Goal: Transaction & Acquisition: Purchase product/service

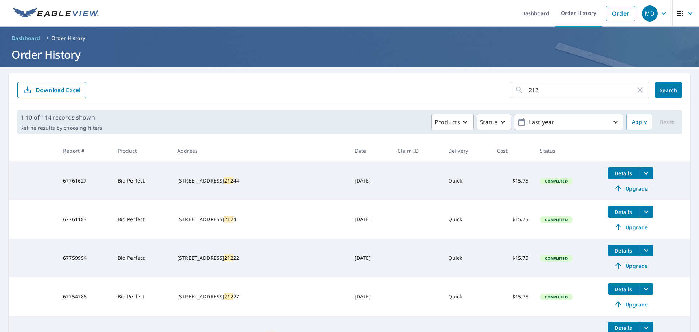
scroll to position [73, 0]
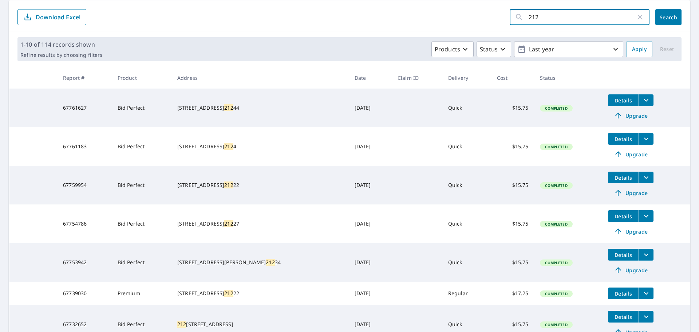
drag, startPoint x: 556, startPoint y: 17, endPoint x: 445, endPoint y: 14, distance: 111.1
click at [445, 14] on form "212 ​ Search Download Excel" at bounding box center [349, 17] width 664 height 16
type input "13731"
click button "Search" at bounding box center [669, 17] width 26 height 16
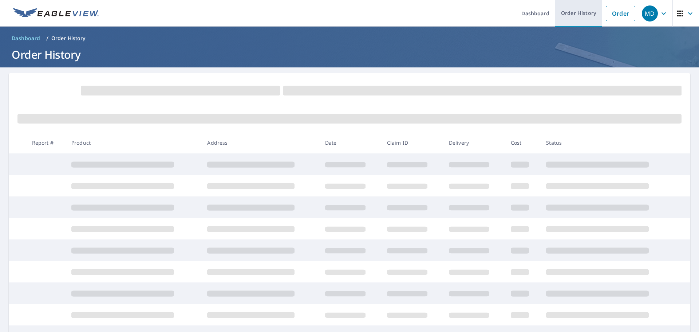
click at [574, 18] on link "Order History" at bounding box center [578, 13] width 47 height 27
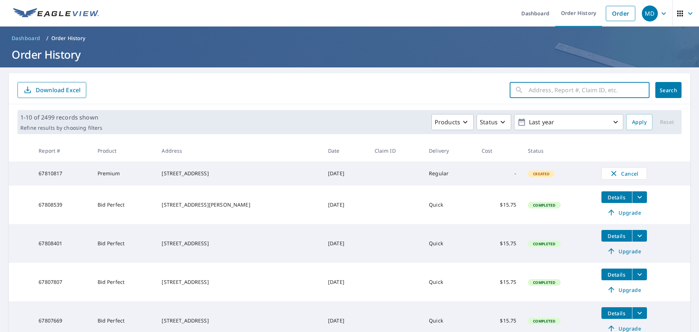
click at [567, 87] on input "text" at bounding box center [589, 90] width 121 height 20
type input "13731"
click button "Search" at bounding box center [669, 90] width 26 height 16
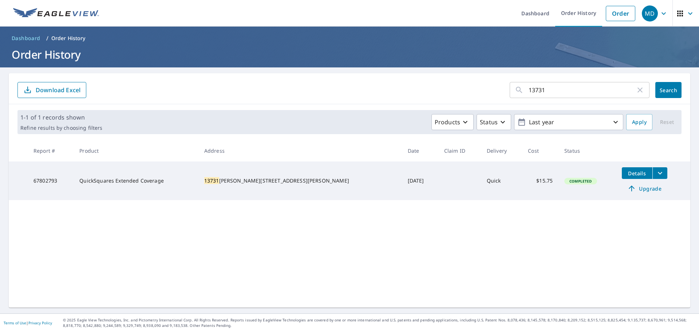
click at [626, 189] on span "Upgrade" at bounding box center [644, 188] width 37 height 9
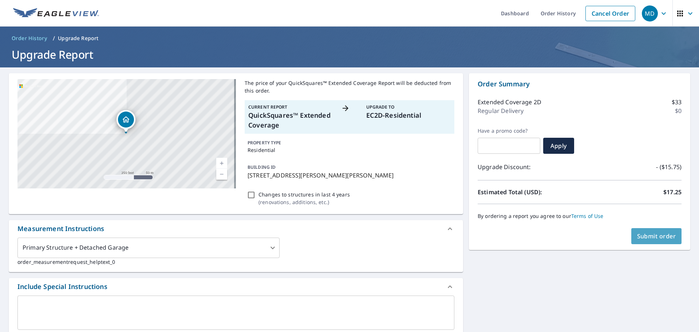
click at [649, 237] on span "Submit order" at bounding box center [656, 236] width 39 height 8
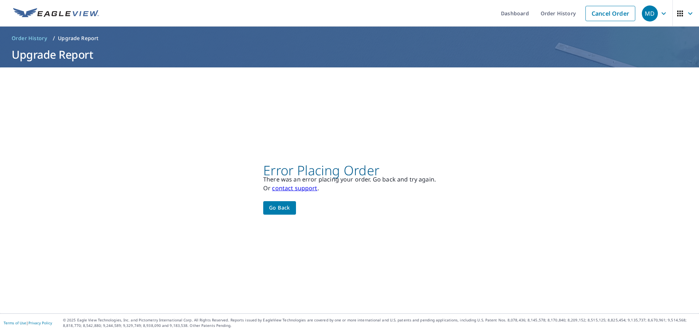
click at [283, 208] on span "Go back" at bounding box center [279, 207] width 21 height 9
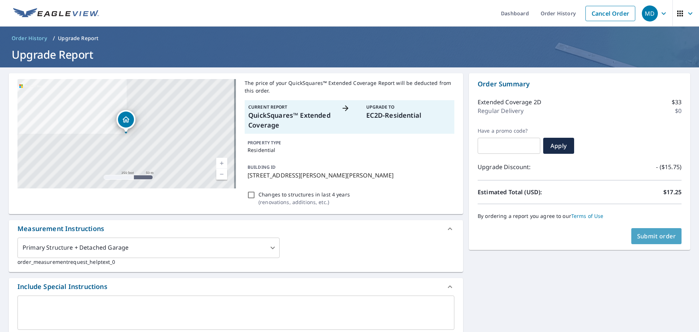
click at [665, 234] on span "Submit order" at bounding box center [656, 236] width 39 height 8
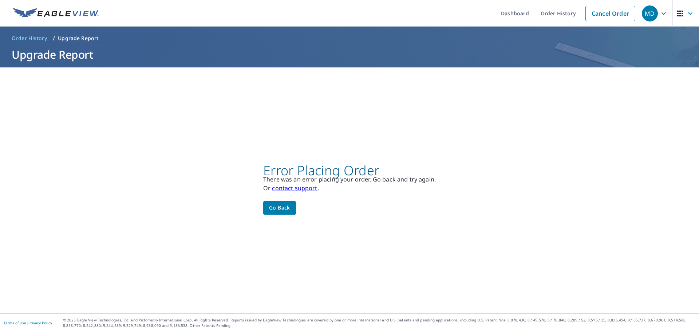
click at [284, 209] on span "Go back" at bounding box center [279, 207] width 21 height 9
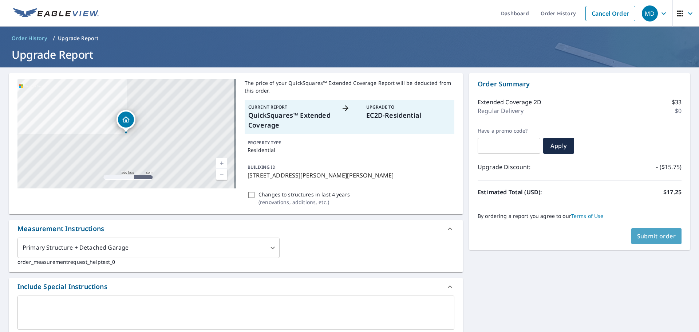
click at [645, 238] on span "Submit order" at bounding box center [656, 236] width 39 height 8
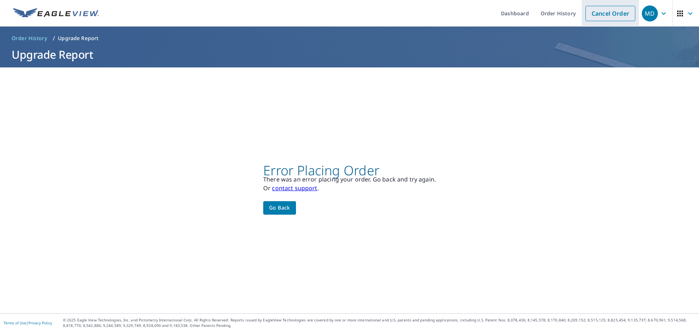
click at [613, 13] on link "Cancel Order" at bounding box center [611, 13] width 50 height 15
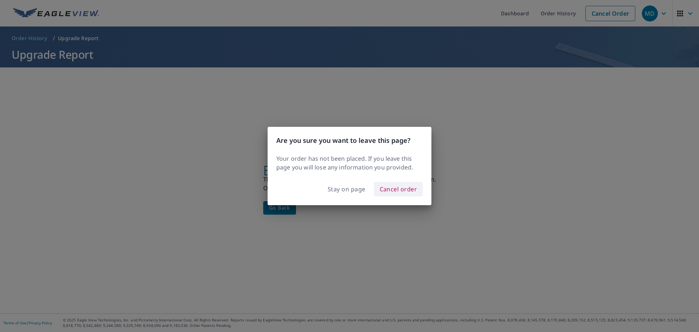
click at [394, 194] on button "Cancel order" at bounding box center [398, 189] width 49 height 15
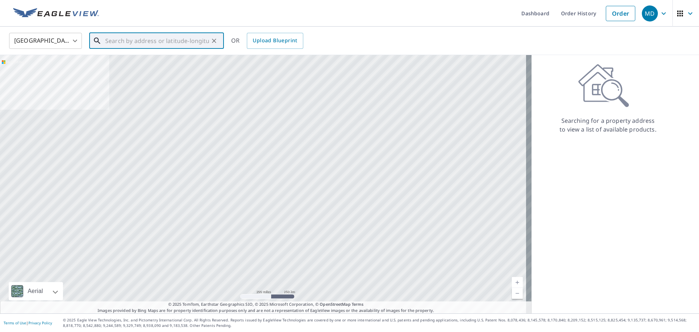
click at [177, 37] on input "text" at bounding box center [157, 41] width 104 height 20
paste input "[STREET_ADDRESS][PERSON_NAME][PERSON_NAME]"
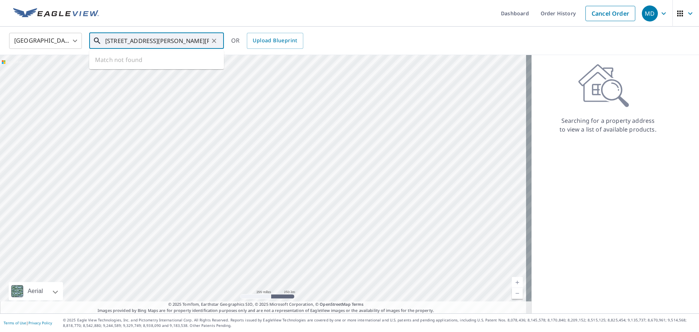
scroll to position [0, 17]
type input "[STREET_ADDRESS][PERSON_NAME][PERSON_NAME]"
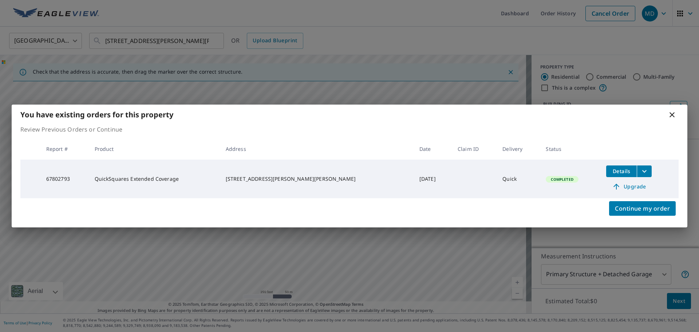
click at [618, 281] on div "You have existing orders for this property Review Previous Orders or Continue R…" at bounding box center [349, 166] width 699 height 332
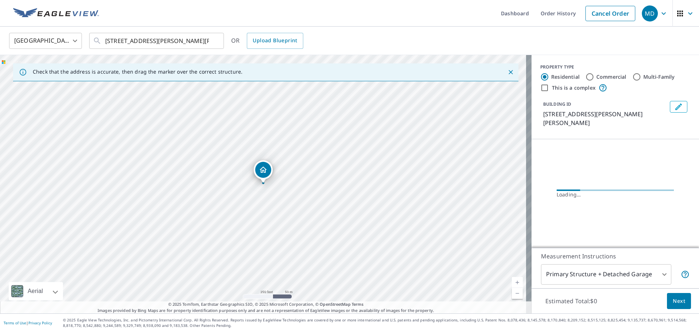
click at [606, 269] on body "MD MD Dashboard Order History Cancel Order MD [GEOGRAPHIC_DATA] [GEOGRAPHIC_DAT…" at bounding box center [349, 166] width 699 height 332
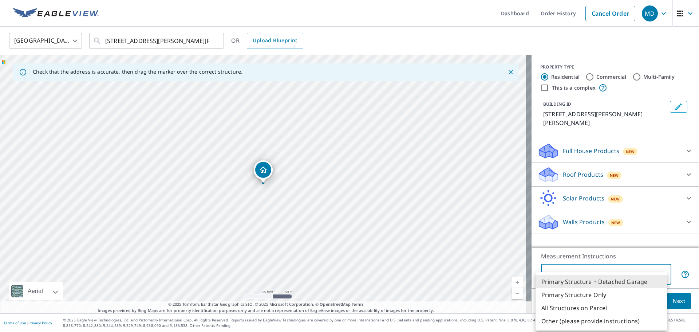
click at [614, 9] on div at bounding box center [349, 166] width 699 height 332
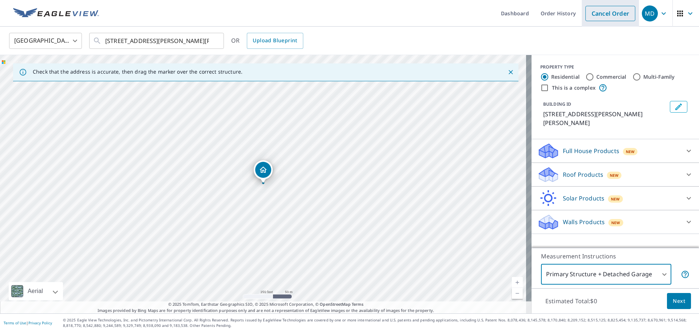
click at [606, 14] on link "Cancel Order" at bounding box center [611, 13] width 50 height 15
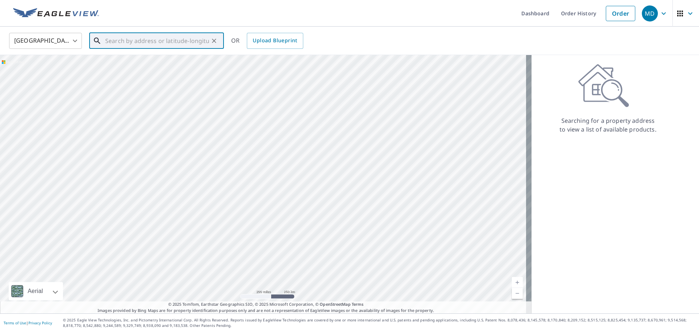
click at [152, 47] on input "text" at bounding box center [157, 41] width 104 height 20
paste input "[STREET_ADDRESS][PERSON_NAME][PERSON_NAME]"
click at [160, 58] on span "[STREET_ADDRESS][PERSON_NAME]" at bounding box center [161, 62] width 114 height 9
type input "[STREET_ADDRESS][PERSON_NAME][PERSON_NAME]"
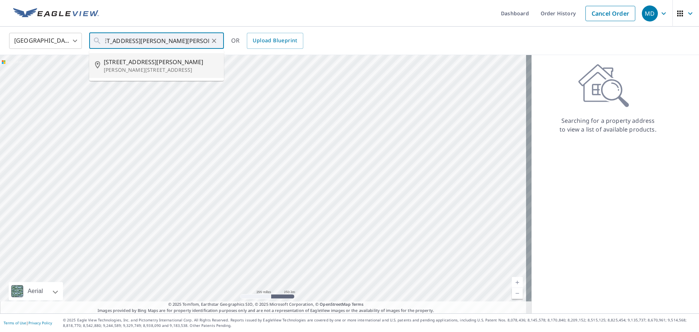
scroll to position [0, 0]
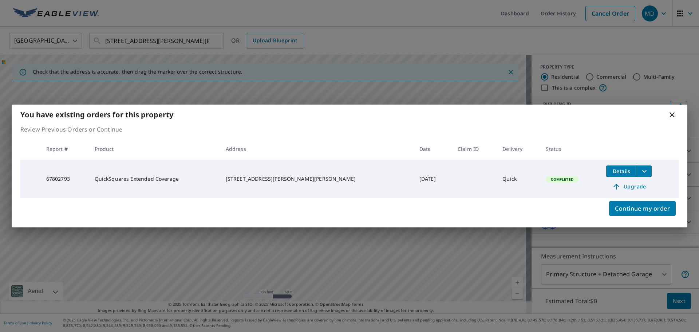
click at [621, 185] on span "Upgrade" at bounding box center [629, 186] width 37 height 9
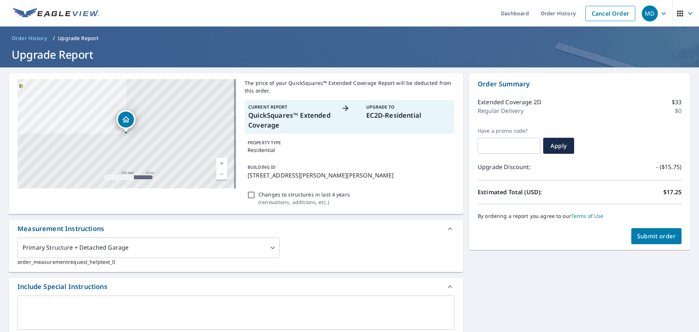
click at [650, 232] on span "Submit order" at bounding box center [656, 236] width 39 height 8
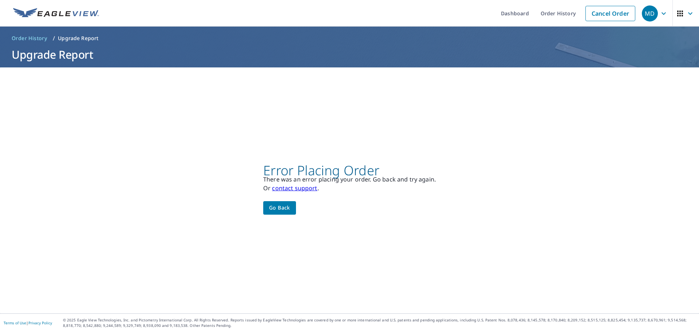
click at [271, 206] on span "Go back" at bounding box center [279, 207] width 21 height 9
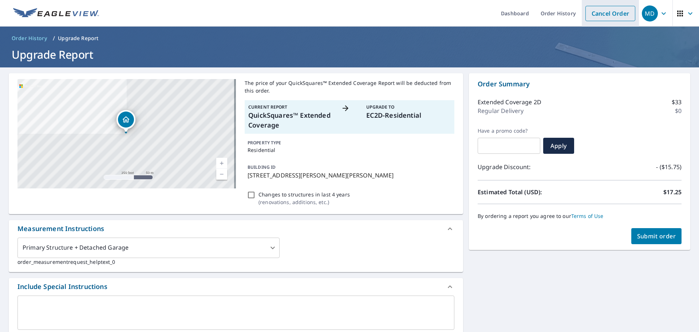
click at [615, 11] on link "Cancel Order" at bounding box center [611, 13] width 50 height 15
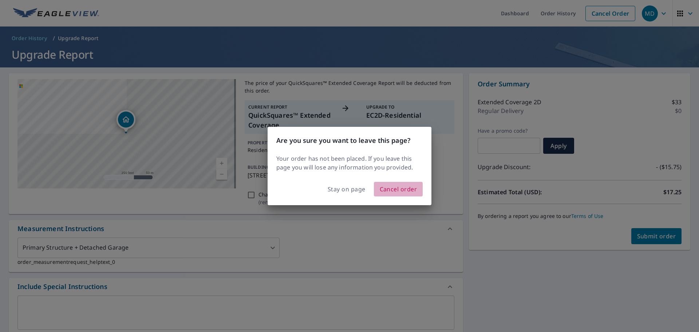
click at [399, 192] on span "Cancel order" at bounding box center [399, 189] width 38 height 10
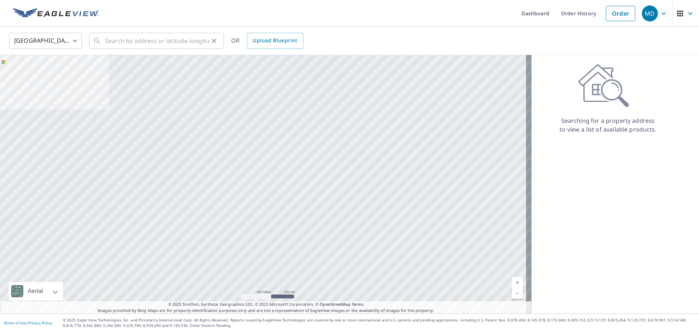
drag, startPoint x: 145, startPoint y: 57, endPoint x: 145, endPoint y: 39, distance: 17.8
click at [145, 49] on div "United States US ​ ​ OR Upload Blueprint Aerial Road A standard road map Aerial…" at bounding box center [349, 170] width 699 height 287
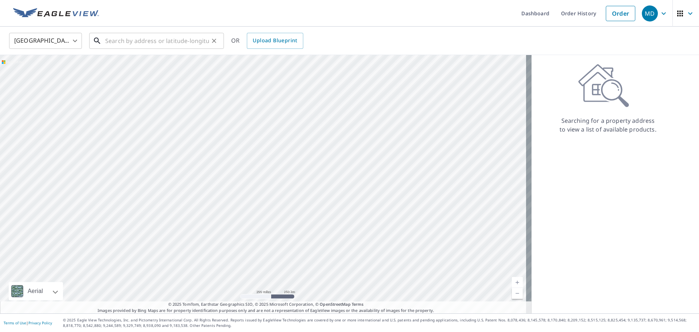
click at [145, 39] on input "text" at bounding box center [157, 41] width 104 height 20
paste input "[STREET_ADDRESS][PERSON_NAME][PERSON_NAME]"
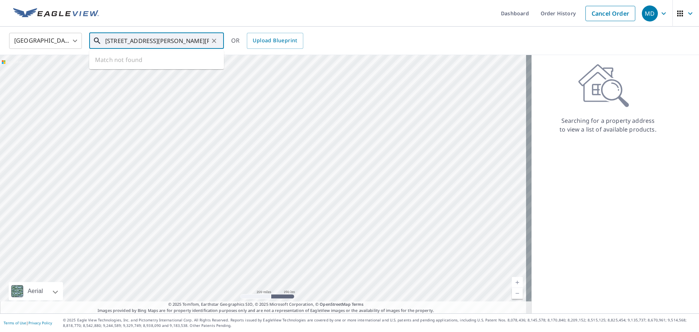
scroll to position [0, 17]
type input "[STREET_ADDRESS][PERSON_NAME][PERSON_NAME]"
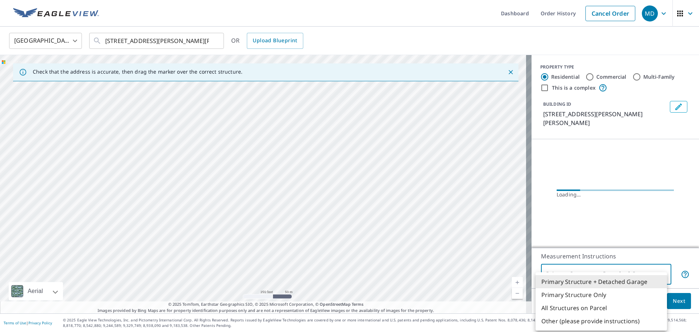
click at [609, 280] on body "MD MD Dashboard Order History Cancel Order MD [GEOGRAPHIC_DATA] [GEOGRAPHIC_DAT…" at bounding box center [349, 166] width 699 height 332
click at [572, 304] on body "MD MD Dashboard Order History Cancel Order MD [GEOGRAPHIC_DATA] [GEOGRAPHIC_DAT…" at bounding box center [349, 166] width 699 height 332
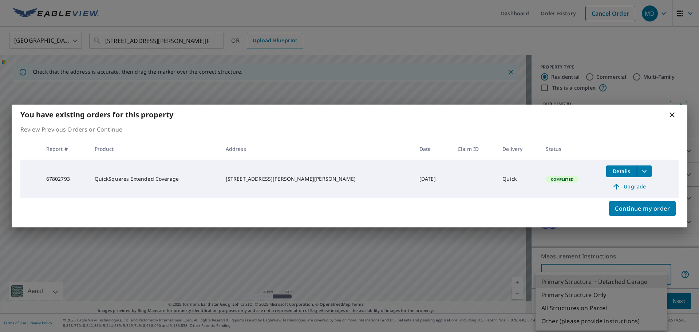
click at [670, 113] on div "You have existing orders for this property" at bounding box center [350, 115] width 676 height 20
click at [658, 206] on span "Continue my order" at bounding box center [642, 208] width 55 height 10
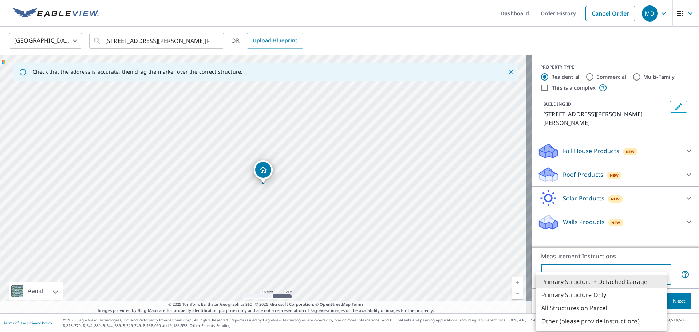
drag, startPoint x: 589, startPoint y: 171, endPoint x: 573, endPoint y: 189, distance: 24.5
click at [588, 171] on div at bounding box center [349, 166] width 699 height 332
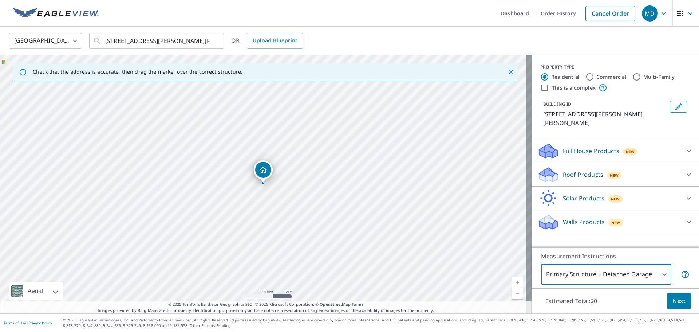
click at [563, 173] on p "Roof Products" at bounding box center [583, 174] width 40 height 9
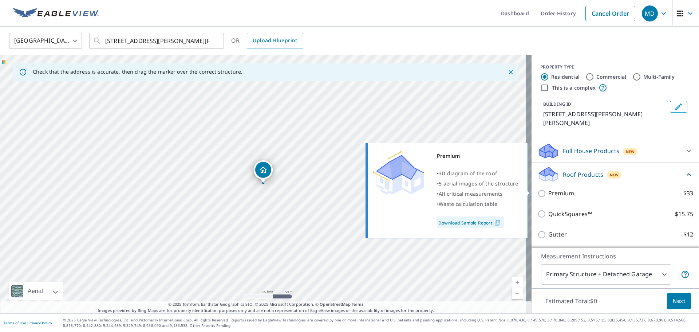
click at [556, 189] on p "Premium" at bounding box center [561, 193] width 26 height 9
click at [548, 189] on input "Premium $33" at bounding box center [543, 193] width 11 height 9
checkbox input "true"
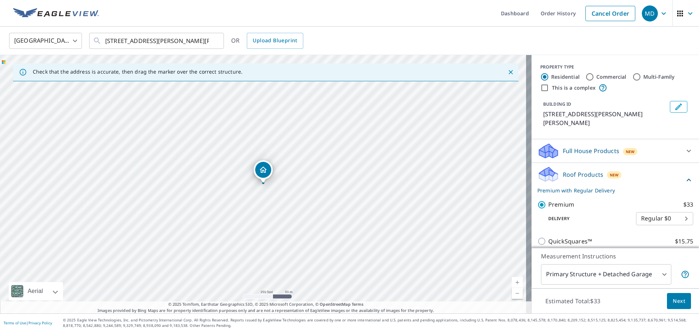
click at [597, 276] on body "MD MD Dashboard Order History Cancel Order MD [GEOGRAPHIC_DATA] [GEOGRAPHIC_DAT…" at bounding box center [349, 166] width 699 height 332
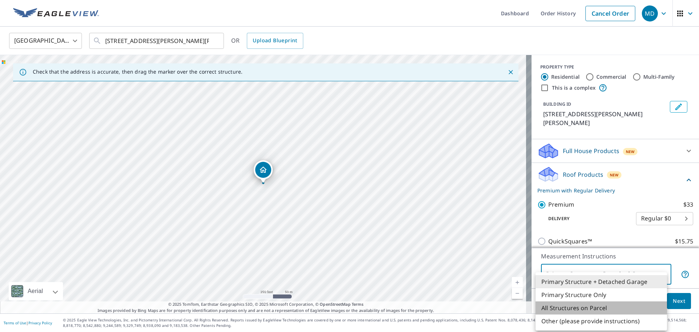
click at [578, 304] on li "All Structures on Parcel" at bounding box center [601, 307] width 131 height 13
type input "3"
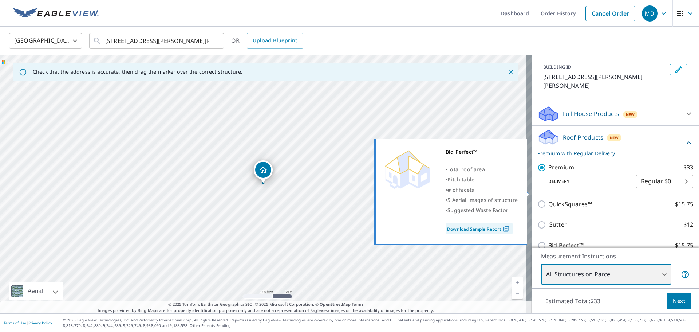
scroll to position [86, 0]
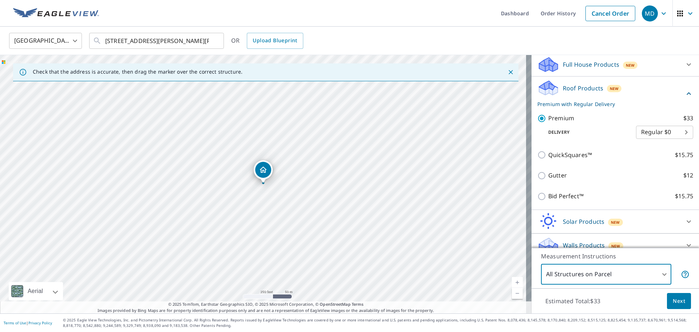
click at [673, 303] on span "Next" at bounding box center [679, 300] width 12 height 9
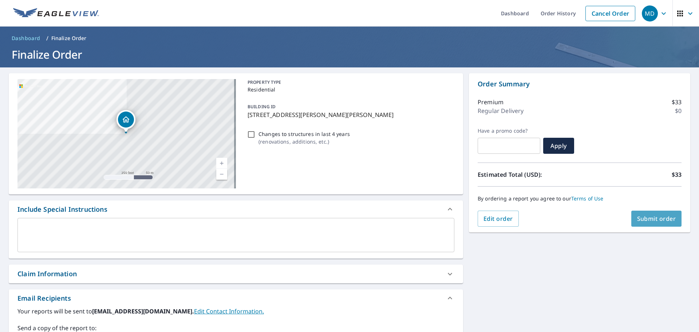
click at [662, 214] on button "Submit order" at bounding box center [657, 219] width 51 height 16
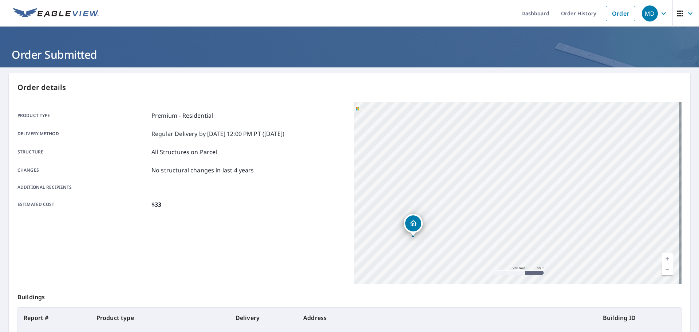
click at [294, 181] on div "Product type Premium - Residential Delivery method Regular Delivery by [DATE] 1…" at bounding box center [181, 160] width 328 height 98
click at [620, 13] on link "Order" at bounding box center [620, 13] width 29 height 15
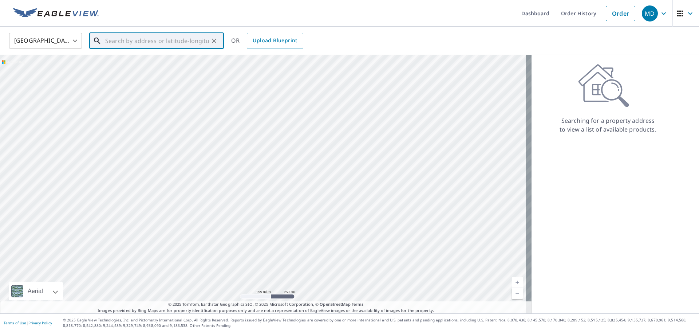
click at [156, 44] on input "text" at bounding box center [157, 41] width 104 height 20
paste input "[STREET_ADDRESS][PERSON_NAME]"
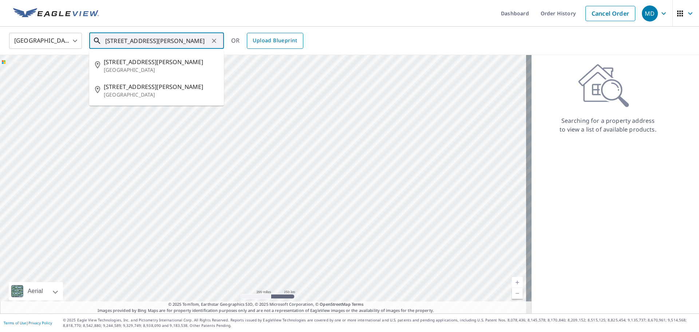
type input "[STREET_ADDRESS][PERSON_NAME]"
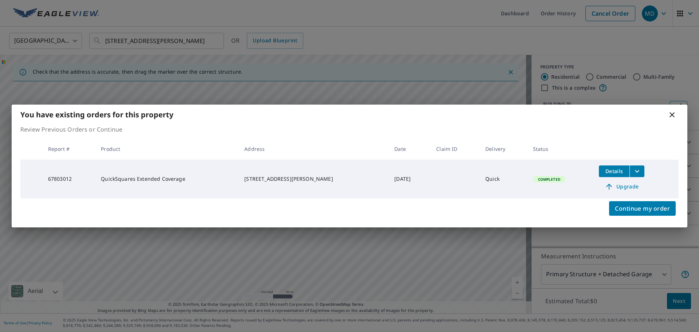
click at [505, 128] on body "MD MD Dashboard Order History Cancel Order MD [GEOGRAPHIC_DATA] [GEOGRAPHIC_DAT…" at bounding box center [349, 166] width 699 height 332
click at [626, 186] on span "Upgrade" at bounding box center [621, 186] width 37 height 9
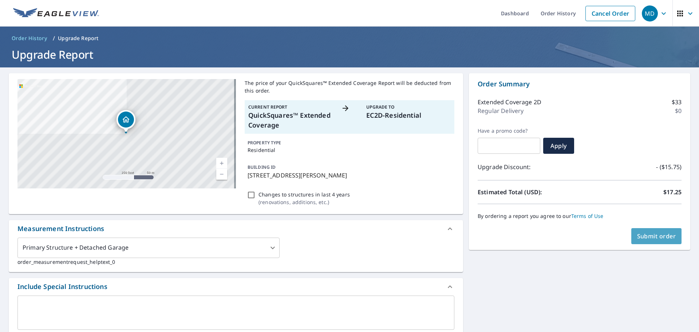
click at [657, 232] on button "Submit order" at bounding box center [657, 236] width 51 height 16
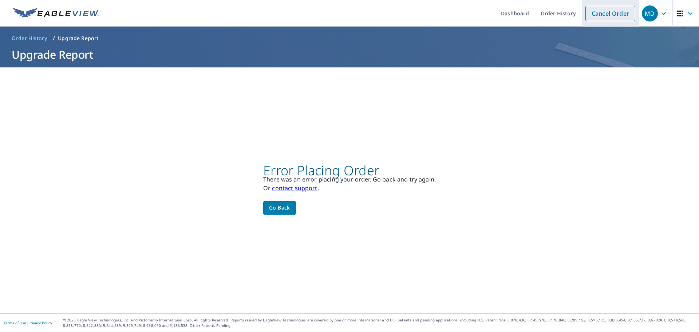
click at [614, 13] on link "Cancel Order" at bounding box center [611, 13] width 50 height 15
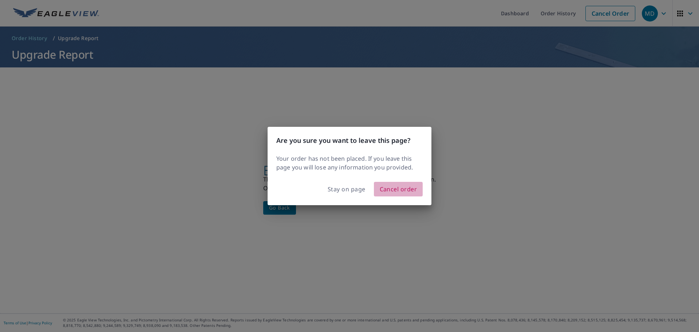
click at [398, 186] on span "Cancel order" at bounding box center [399, 189] width 38 height 10
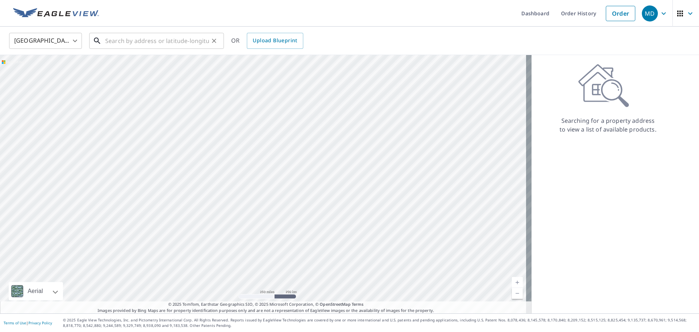
click at [196, 38] on input "text" at bounding box center [157, 41] width 104 height 20
paste input "[STREET_ADDRESS][PERSON_NAME]"
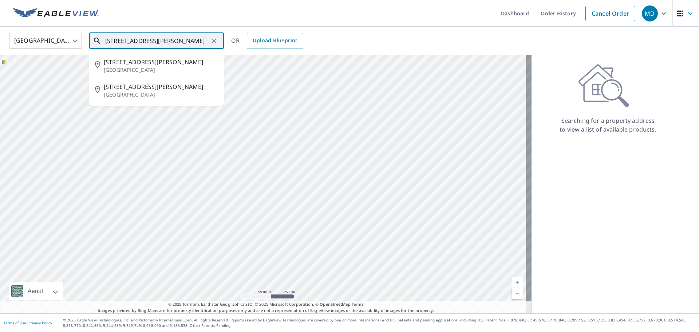
type input "[STREET_ADDRESS][PERSON_NAME]"
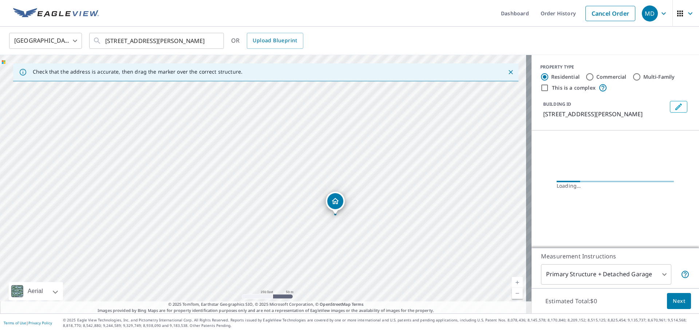
click at [406, 100] on div "[STREET_ADDRESS][PERSON_NAME]" at bounding box center [266, 184] width 532 height 258
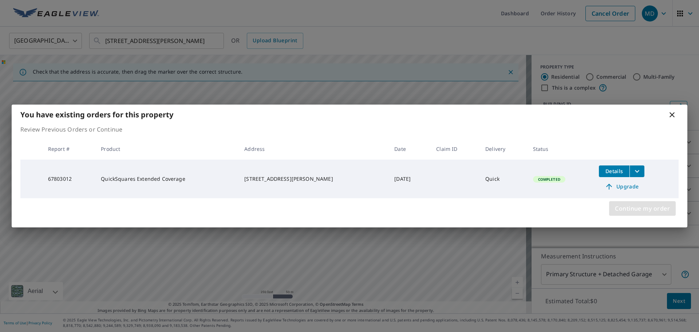
click at [653, 206] on span "Continue my order" at bounding box center [642, 208] width 55 height 10
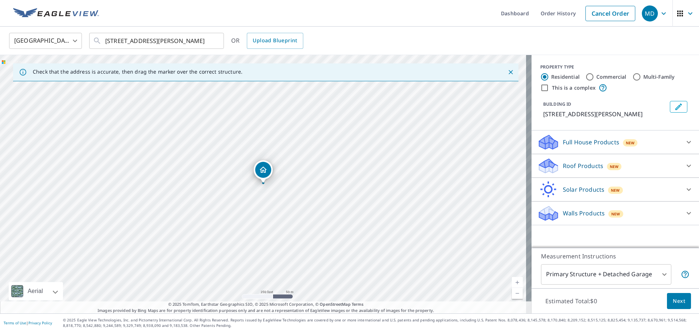
click at [578, 282] on body "MD MD Dashboard Order History Cancel Order MD [GEOGRAPHIC_DATA] [GEOGRAPHIC_DAT…" at bounding box center [349, 166] width 699 height 332
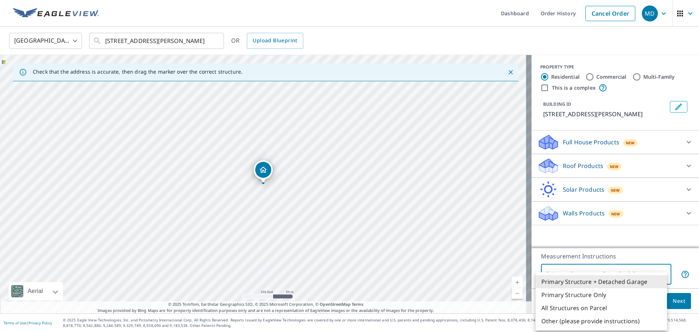
click at [575, 307] on li "All Structures on Parcel" at bounding box center [601, 307] width 131 height 13
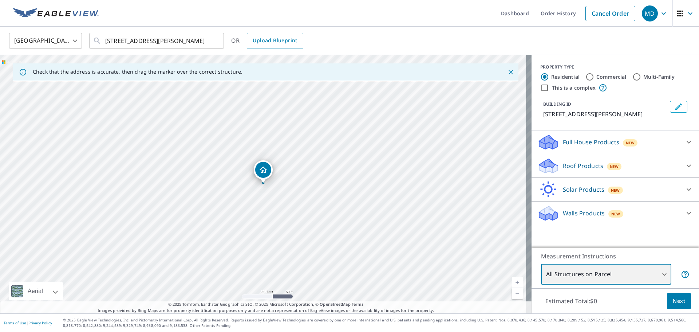
type input "3"
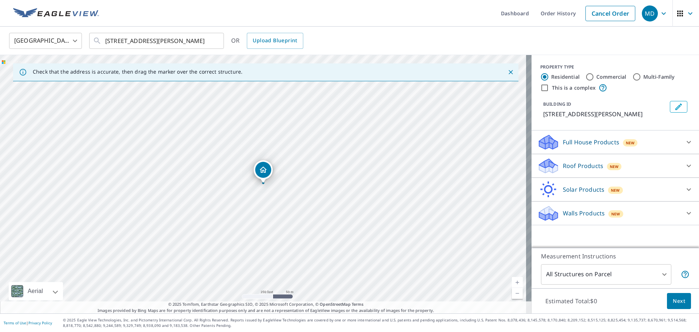
drag, startPoint x: 599, startPoint y: 153, endPoint x: 596, endPoint y: 163, distance: 10.2
click at [598, 156] on div "Roof Products New Premium $33 QuickSquares™ $15.75 Gutter $12 Bid Perfect™ $15.…" at bounding box center [616, 166] width 168 height 24
click at [582, 161] on p "Roof Products" at bounding box center [583, 165] width 40 height 9
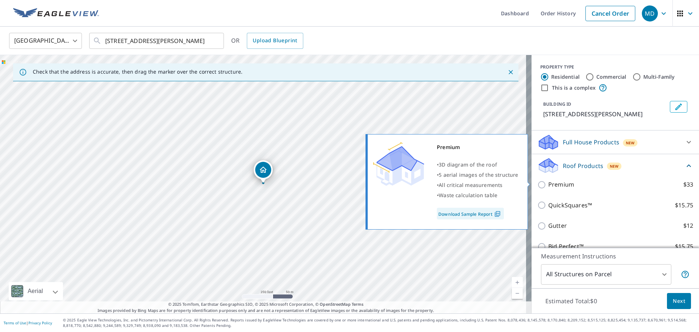
click at [557, 181] on p "Premium" at bounding box center [561, 184] width 26 height 9
click at [548, 181] on input "Premium $33" at bounding box center [543, 184] width 11 height 9
checkbox input "true"
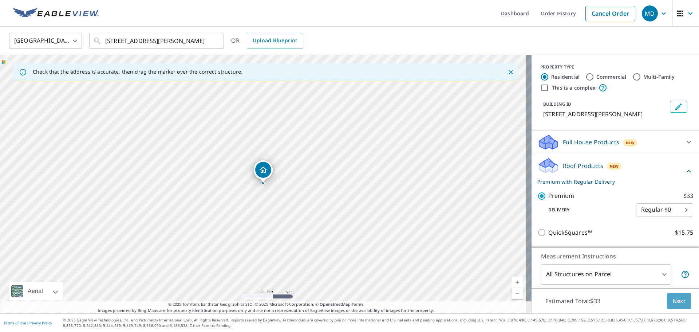
click at [667, 298] on button "Next" at bounding box center [679, 301] width 24 height 16
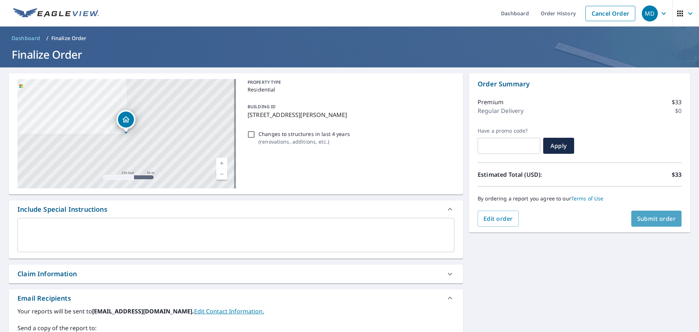
click at [663, 217] on span "Submit order" at bounding box center [656, 219] width 39 height 8
